Goal: Transaction & Acquisition: Purchase product/service

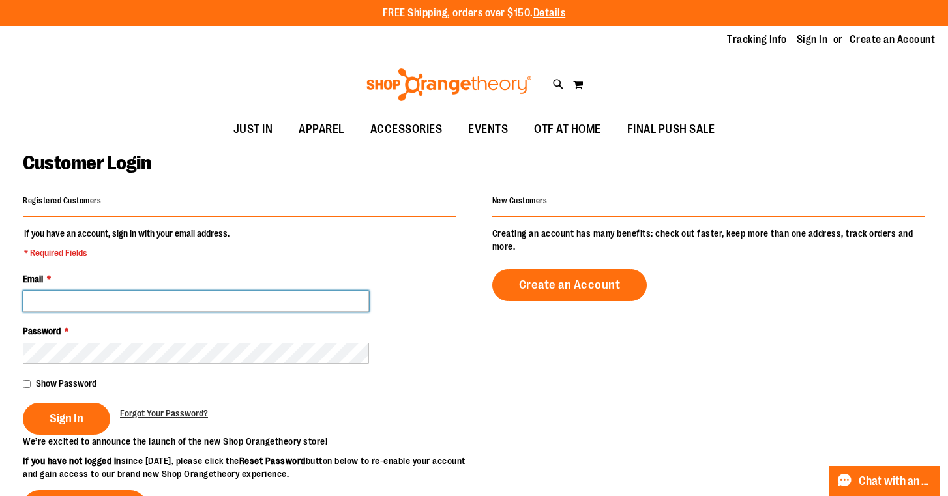
type input "**********"
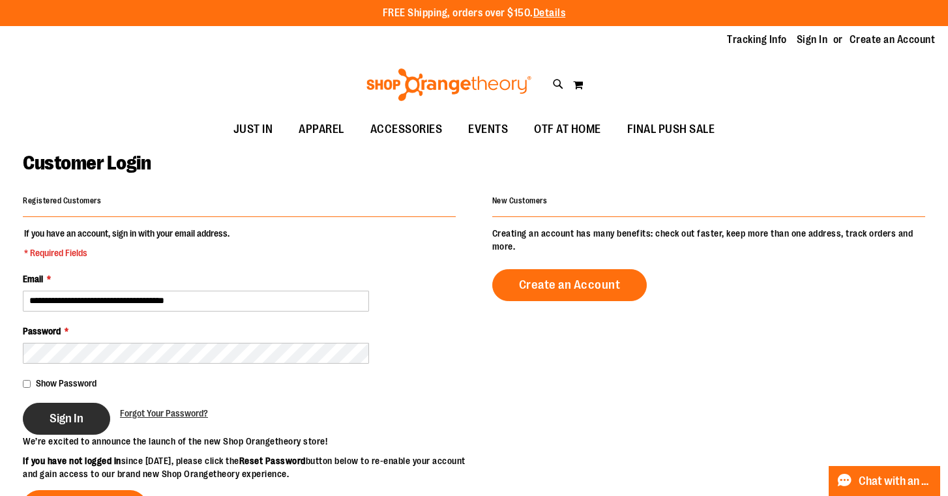
click at [55, 424] on span "Sign In" at bounding box center [67, 418] width 34 height 14
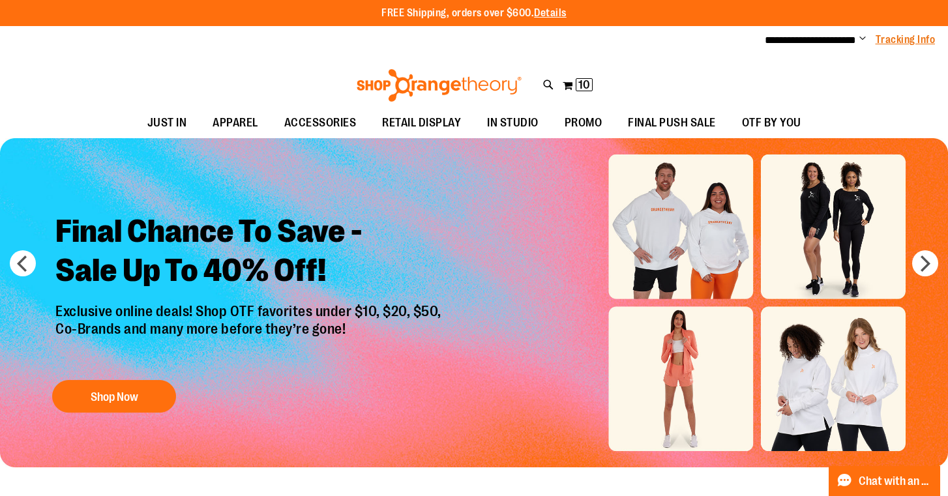
click at [892, 42] on link "Tracking Info" at bounding box center [905, 40] width 60 height 14
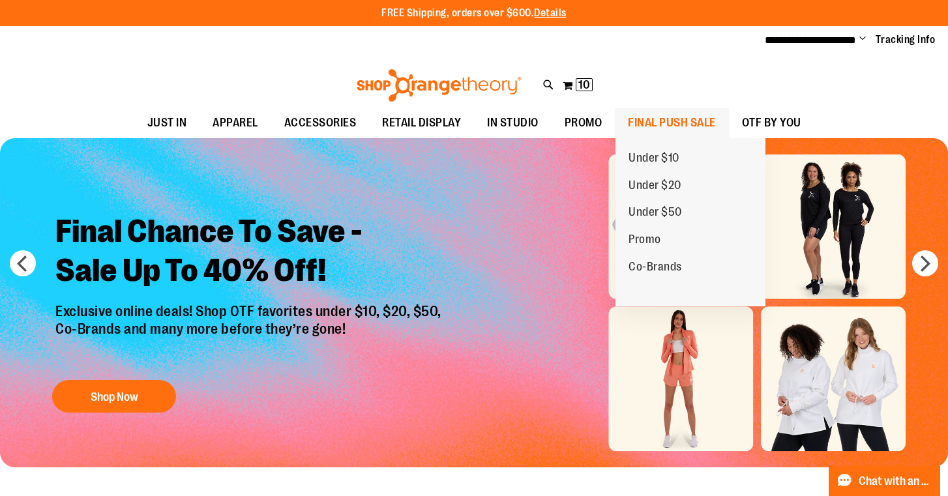
click at [679, 123] on span "FINAL PUSH SALE" at bounding box center [672, 122] width 88 height 29
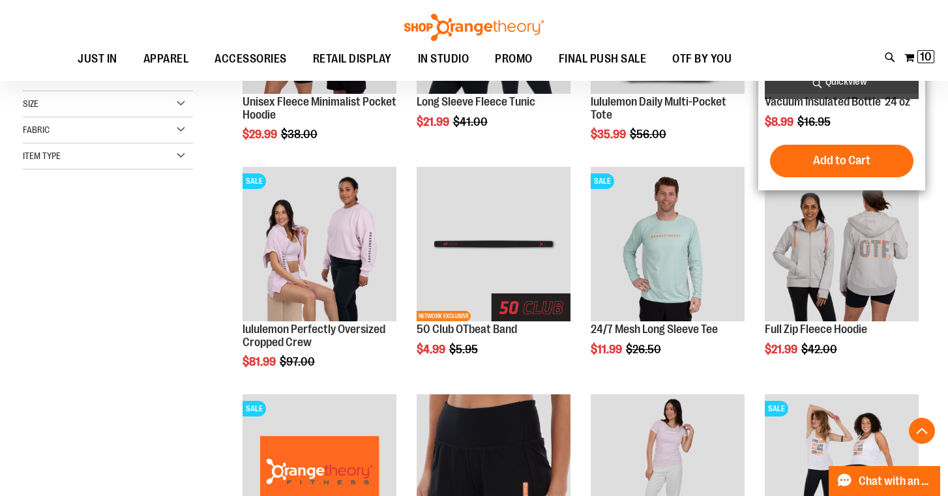
scroll to position [374, 1]
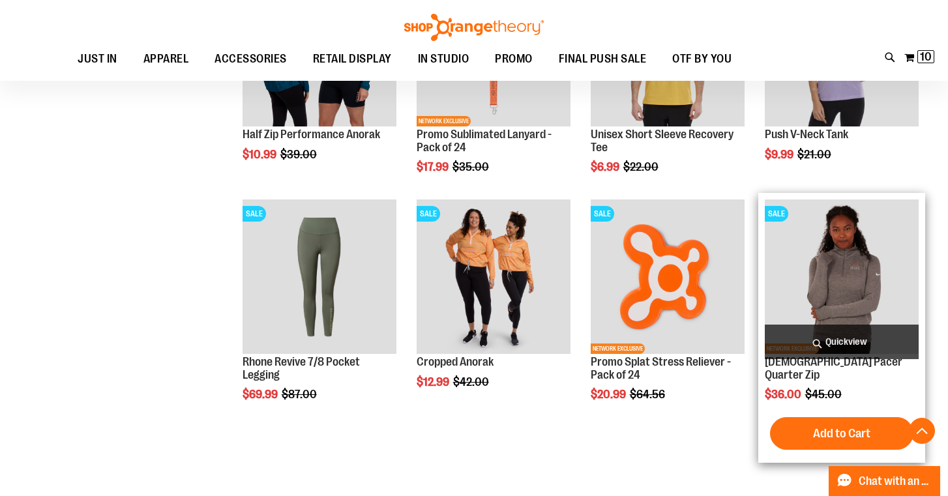
scroll to position [1012, 1]
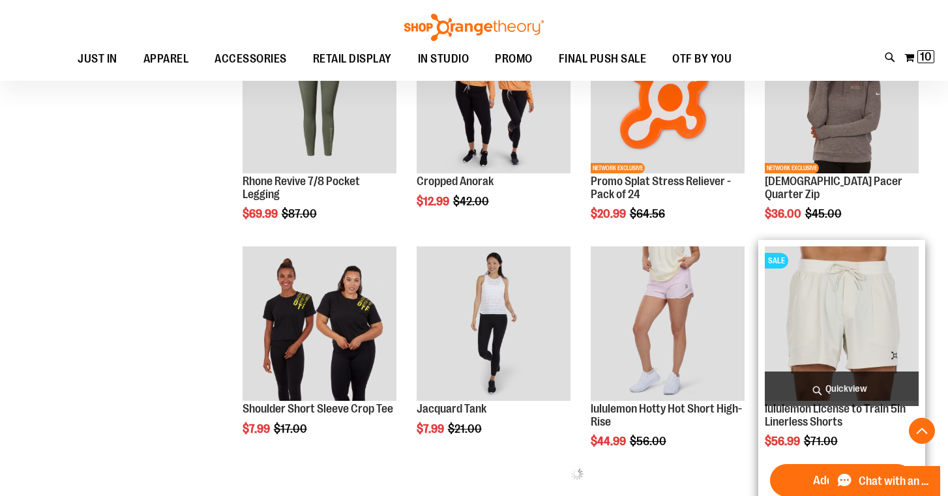
scroll to position [1044, 0]
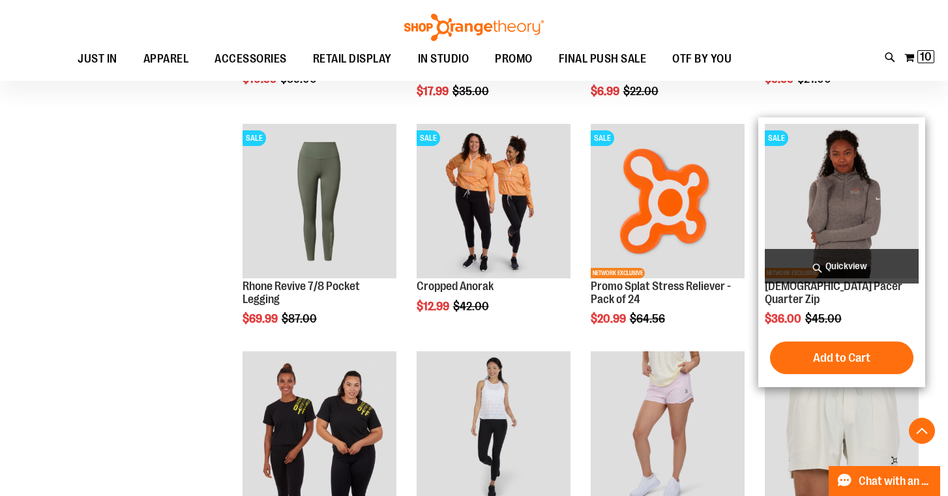
click at [864, 212] on img "product" at bounding box center [842, 201] width 154 height 154
click at [855, 267] on span "Quickview" at bounding box center [842, 266] width 154 height 35
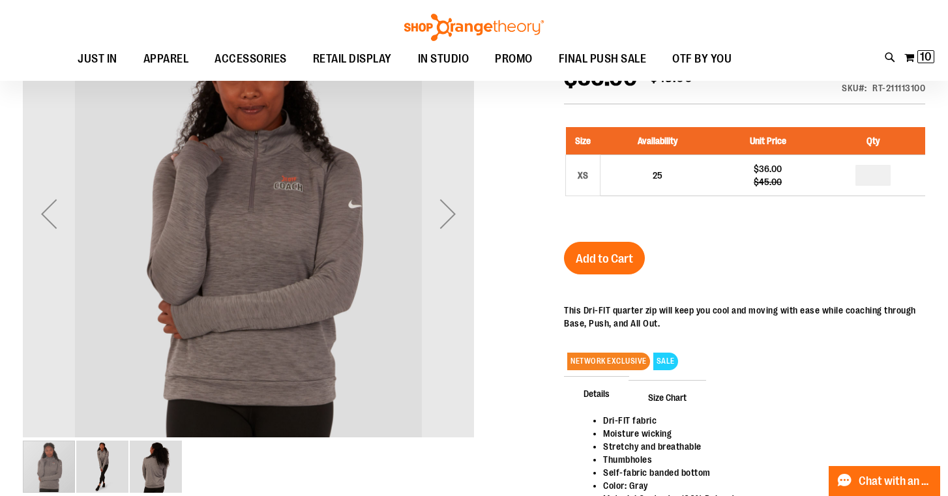
scroll to position [198, 0]
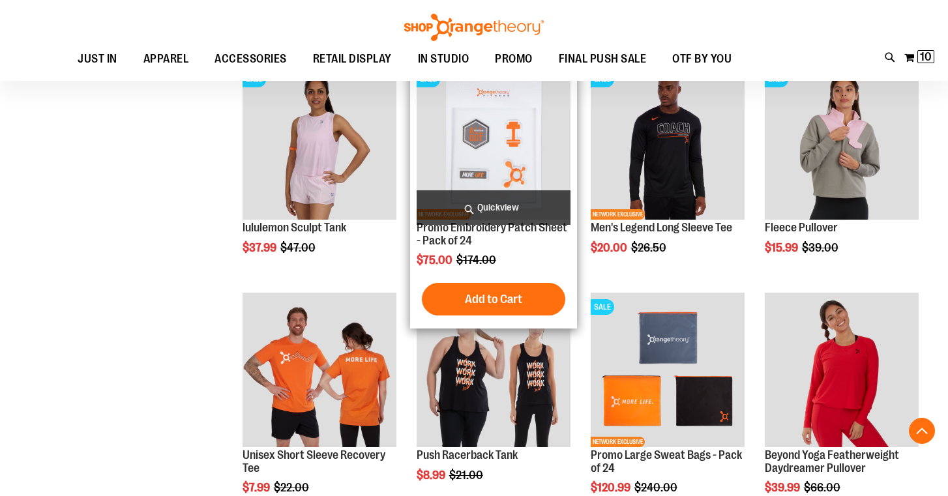
scroll to position [743, 0]
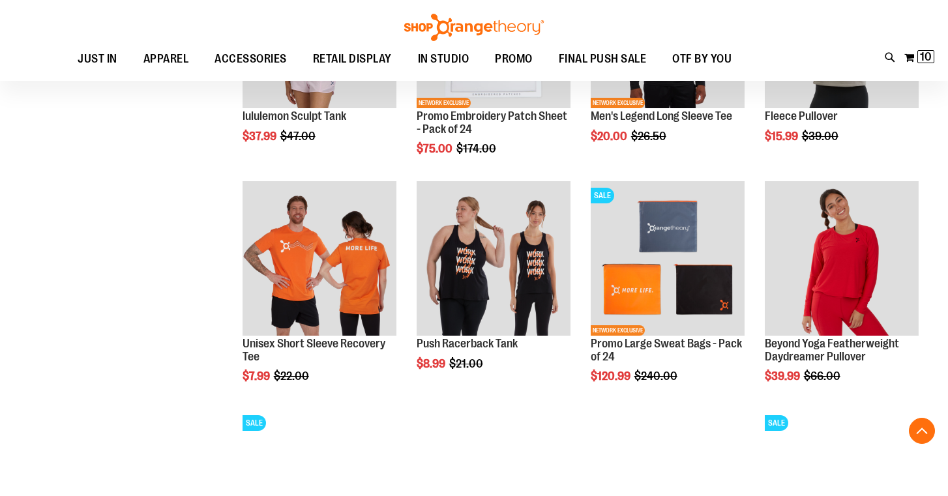
scroll to position [858, 0]
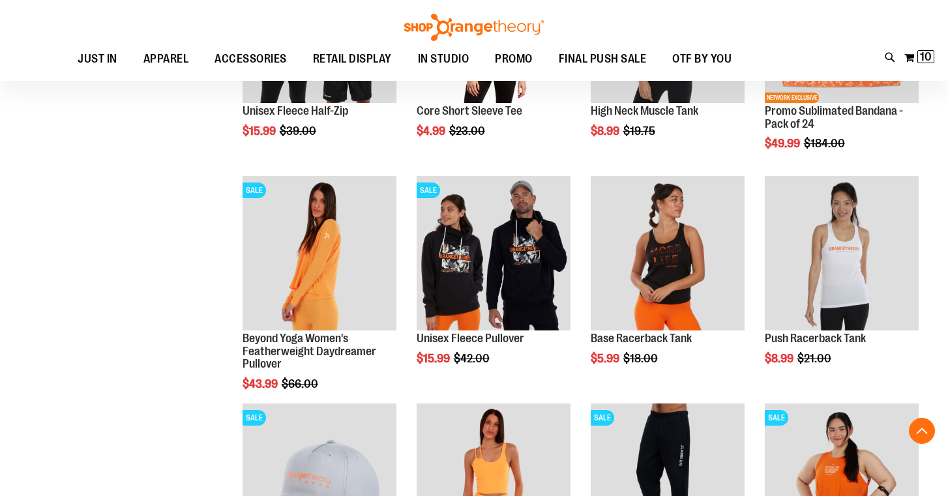
scroll to position [1312, 0]
